Goal: Information Seeking & Learning: Learn about a topic

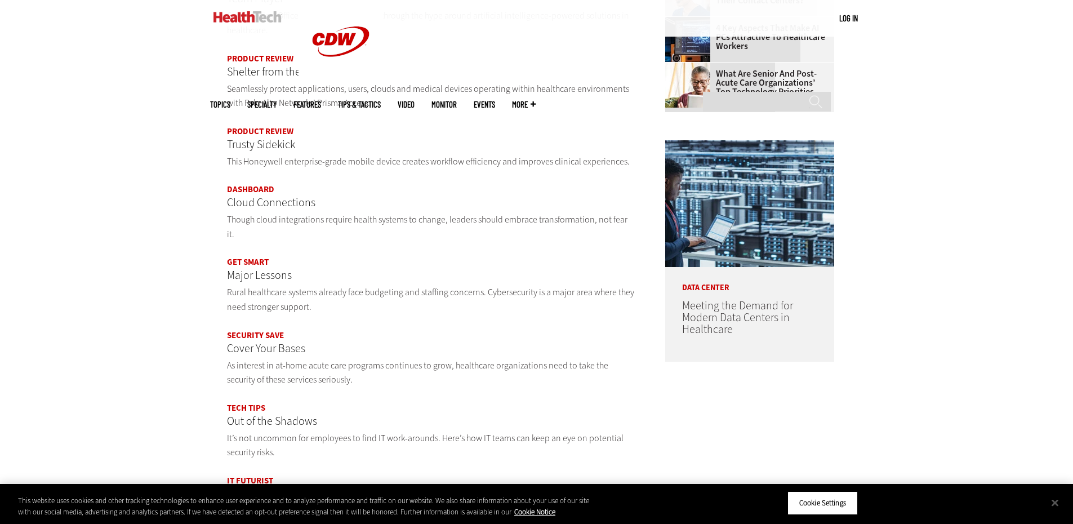
scroll to position [563, 0]
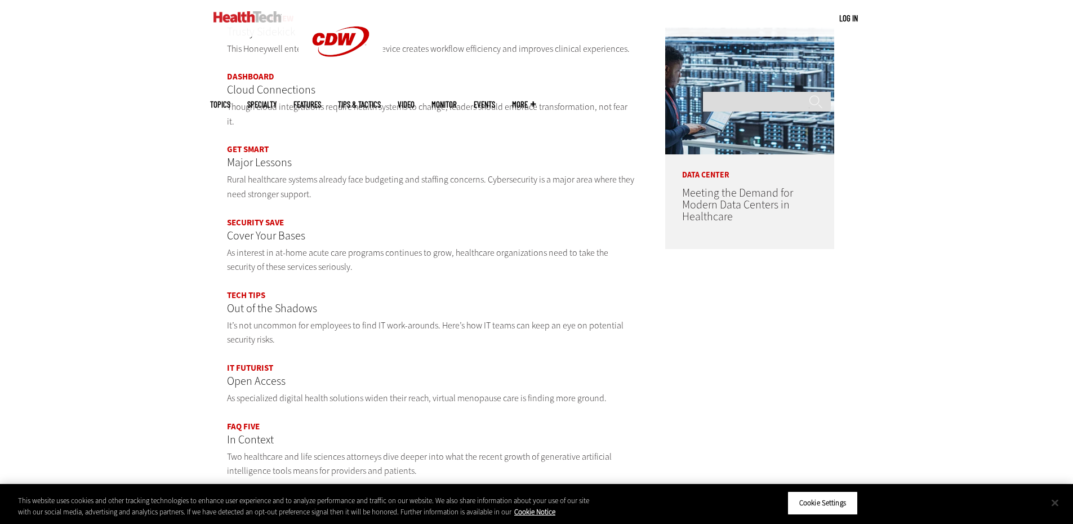
click at [1056, 496] on button "Close" at bounding box center [1054, 502] width 25 height 25
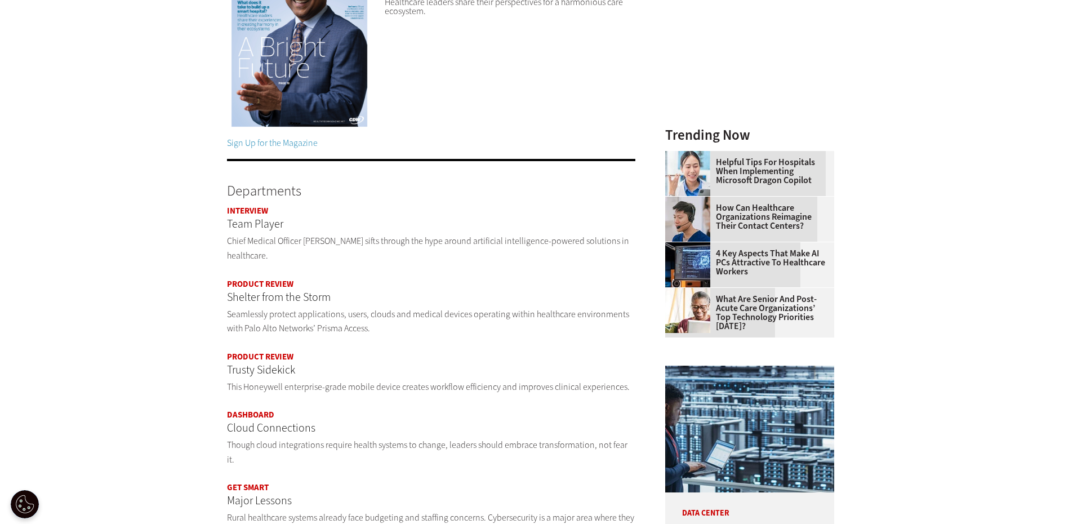
scroll to position [0, 0]
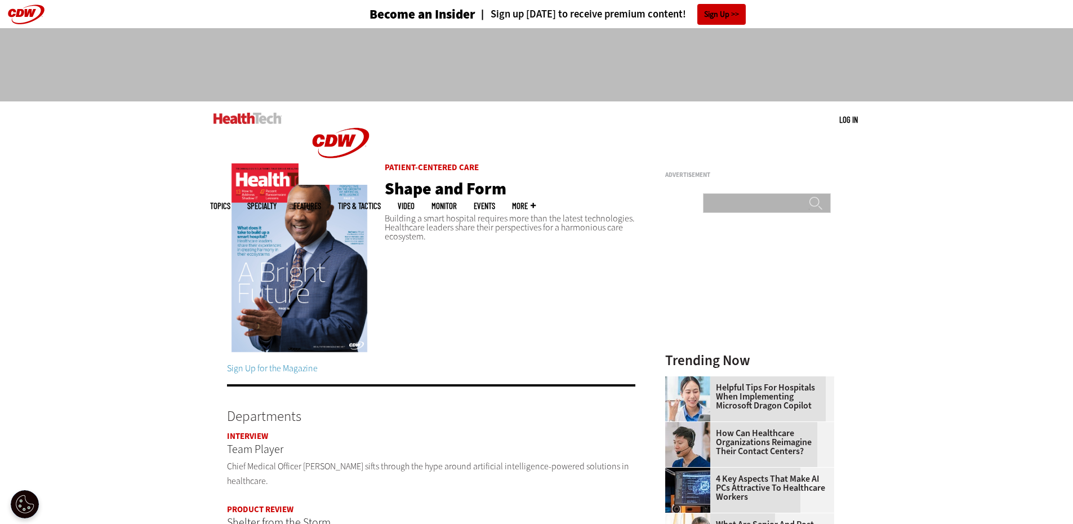
click at [303, 188] on ul "Topics Specialty Features Tips & Tactics Video MonITor Events More Search" at bounding box center [381, 206] width 342 height 37
click at [304, 188] on ul "Topics Specialty Features Tips & Tactics Video MonITor Events More Search" at bounding box center [381, 206] width 342 height 37
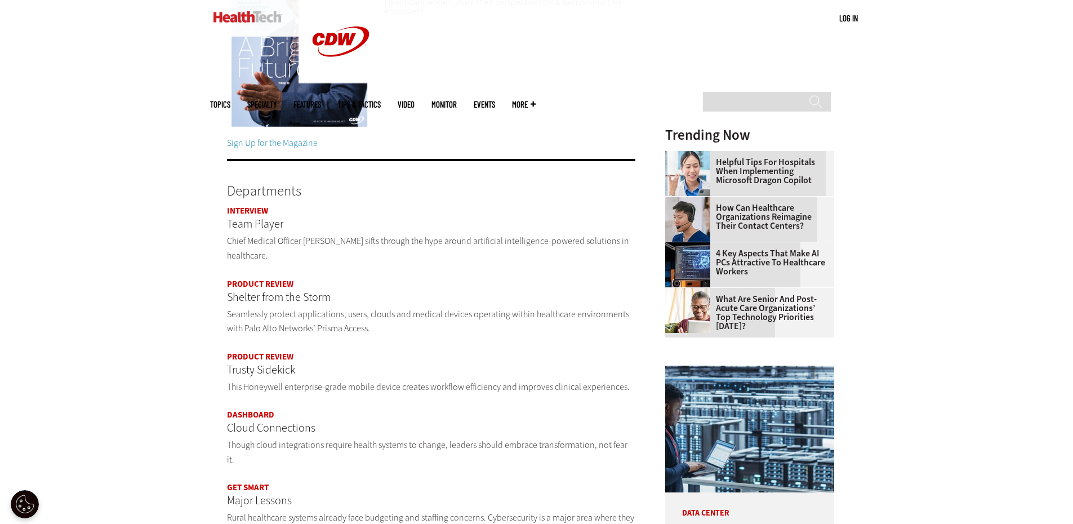
click at [756, 257] on link "4 Key Aspects That Make AI PCs Attractive to Healthcare Workers" at bounding box center [746, 262] width 162 height 27
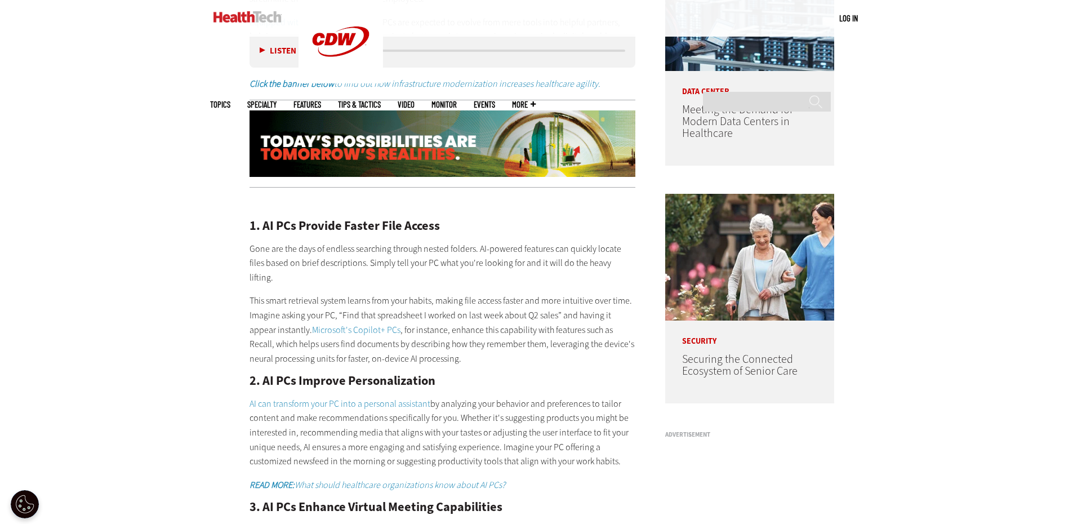
scroll to position [338, 0]
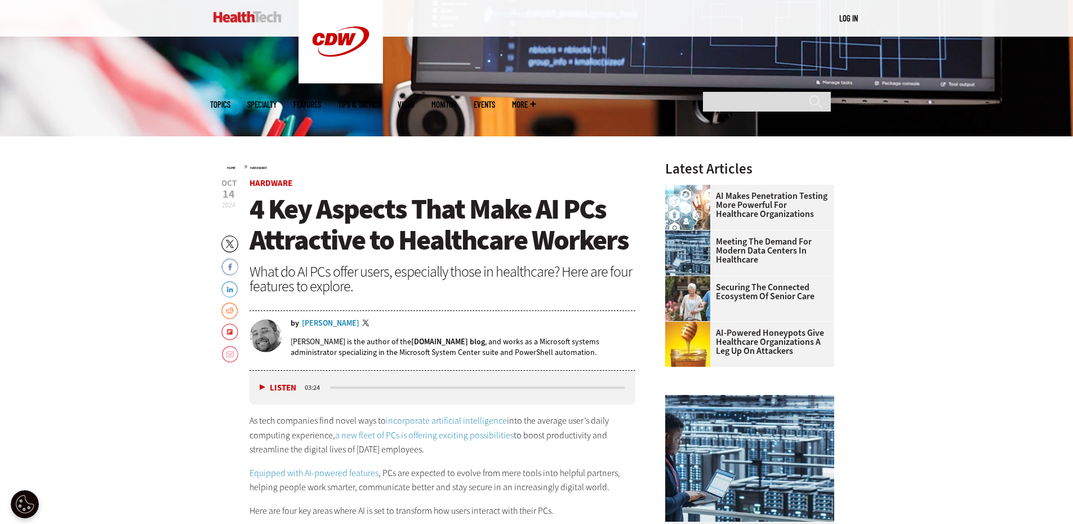
click at [792, 207] on link "AI Makes Penetration Testing More Powerful for Healthcare Organizations" at bounding box center [746, 204] width 162 height 27
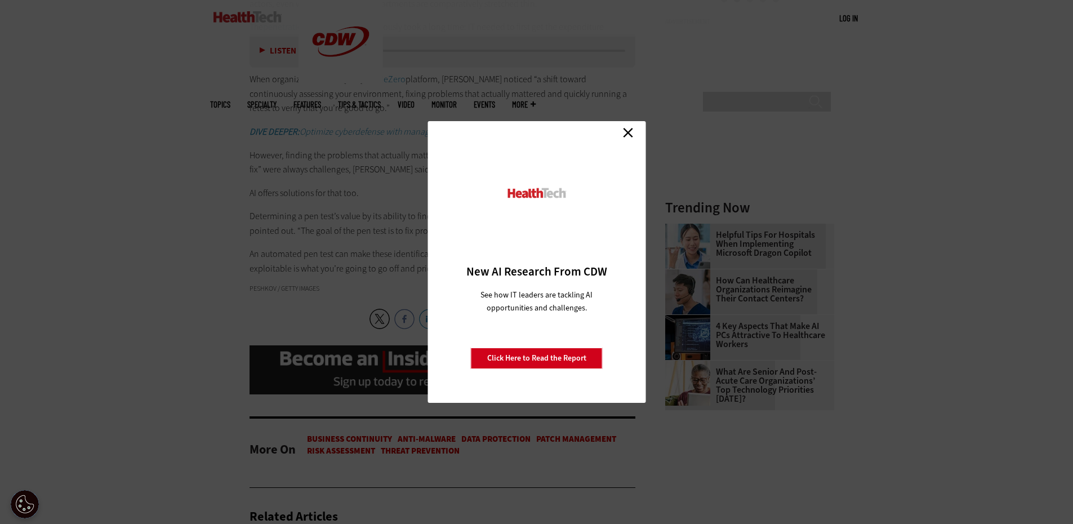
scroll to position [1577, 0]
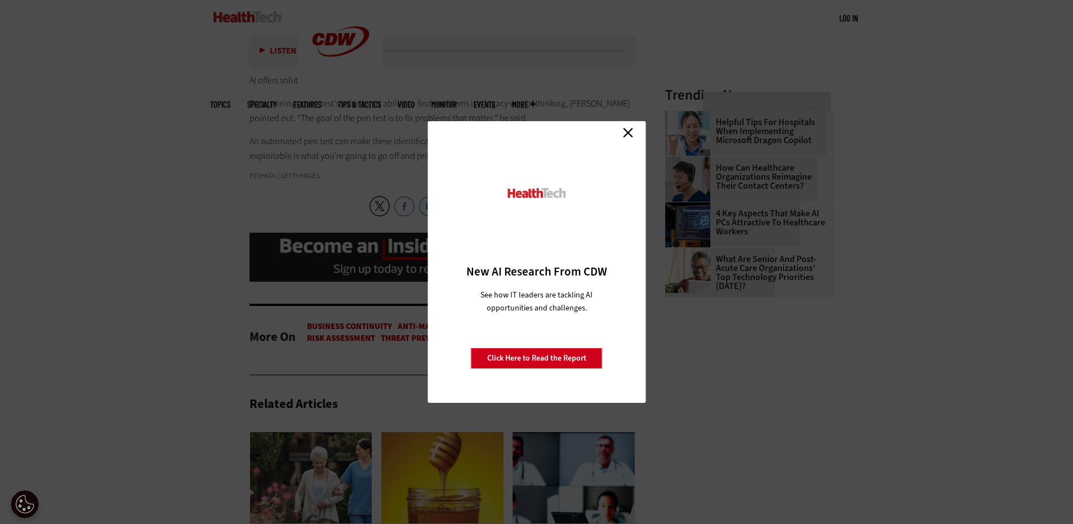
click at [626, 135] on link "Close" at bounding box center [627, 132] width 17 height 17
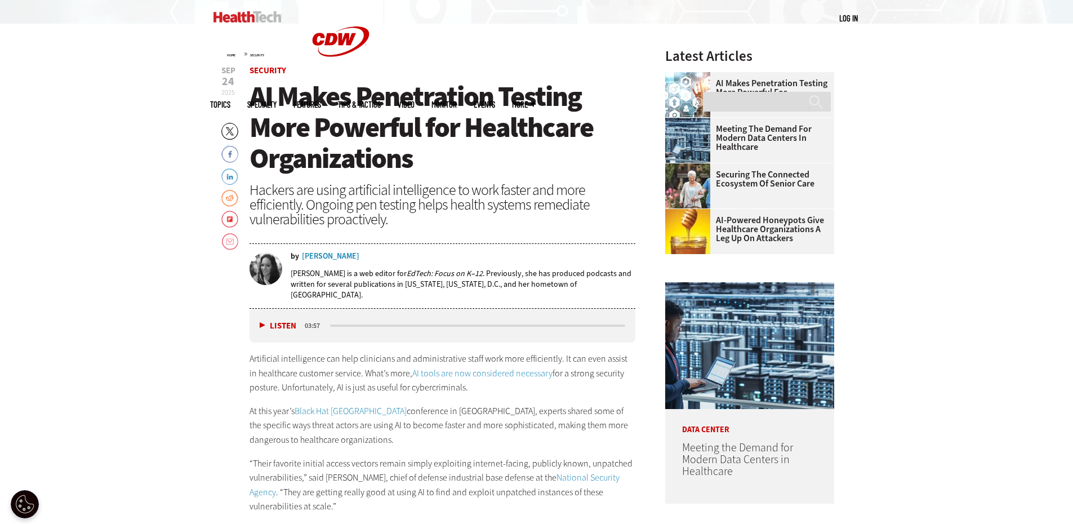
scroll to position [113, 0]
